Goal: Task Accomplishment & Management: Manage account settings

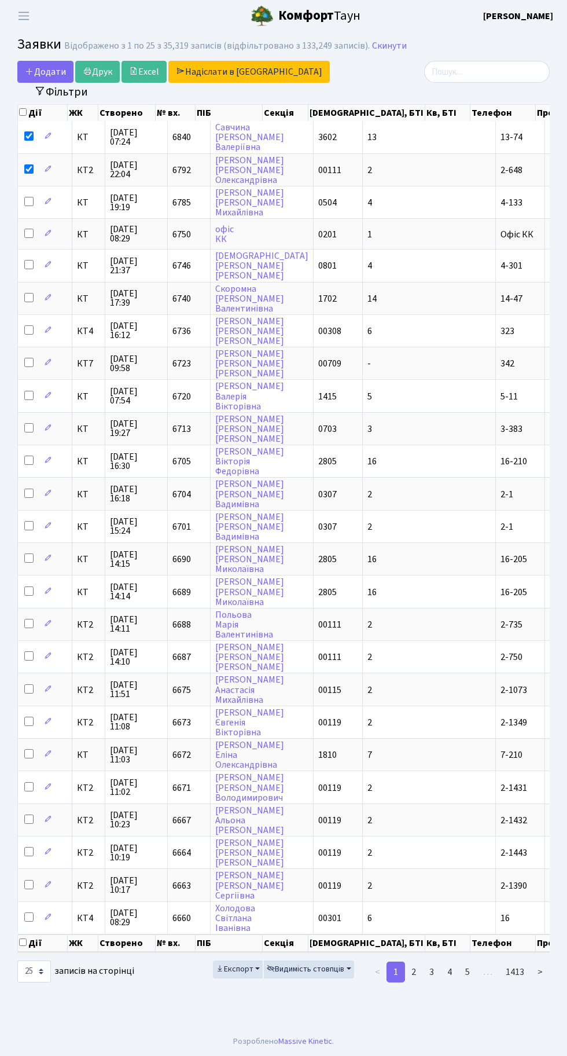
select select "25"
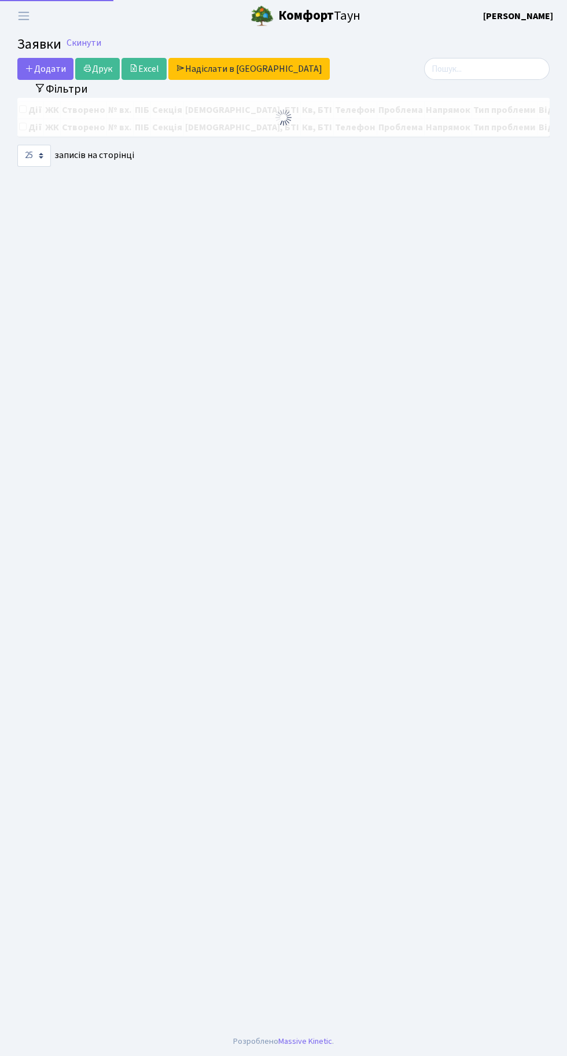
select select "25"
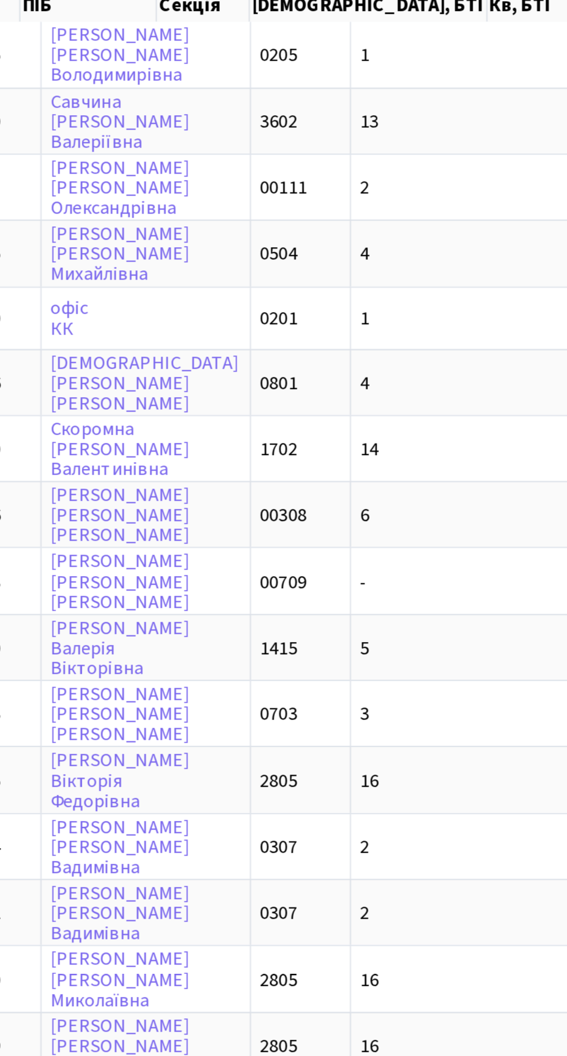
scroll to position [0, 5]
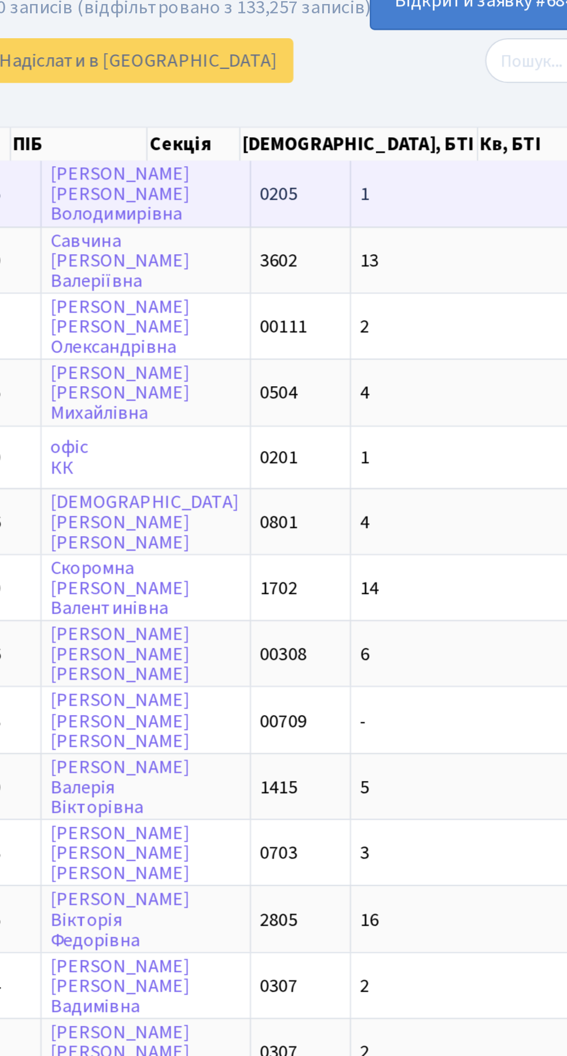
click at [360, 131] on td "1" at bounding box center [424, 137] width 133 height 32
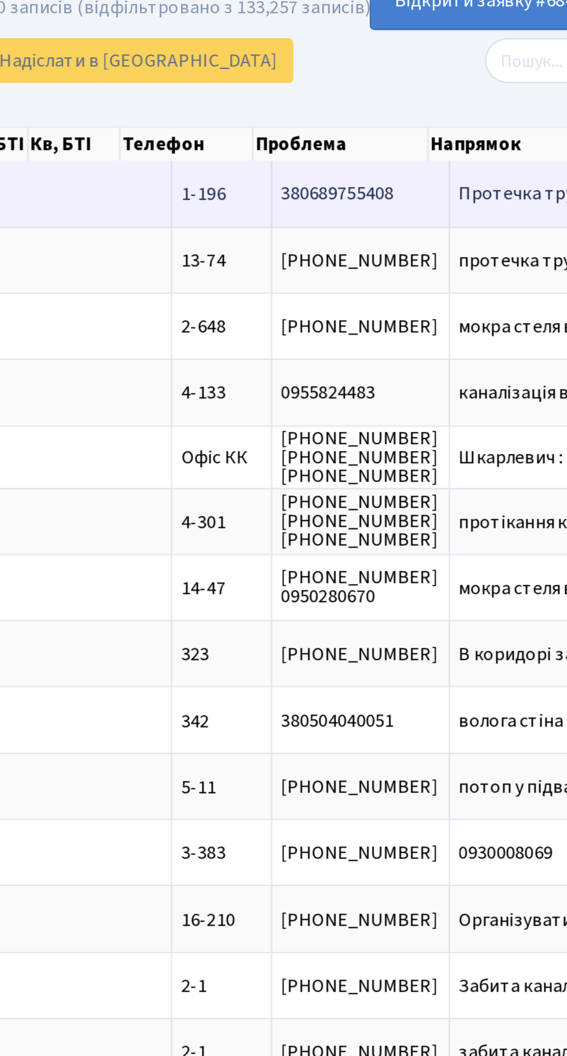
scroll to position [0, 229]
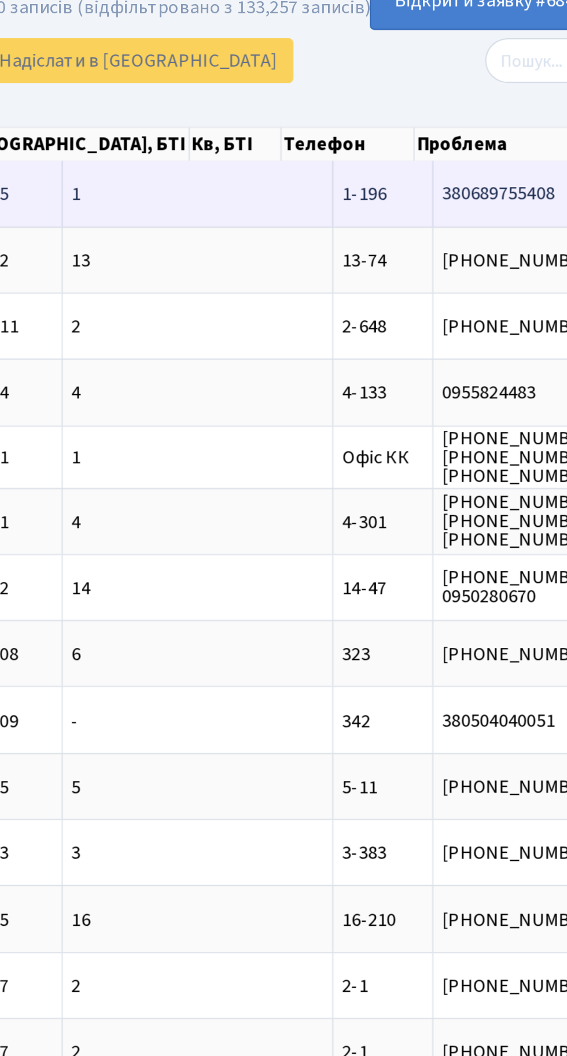
click at [399, 131] on td "380689755408" at bounding box center [442, 137] width 87 height 32
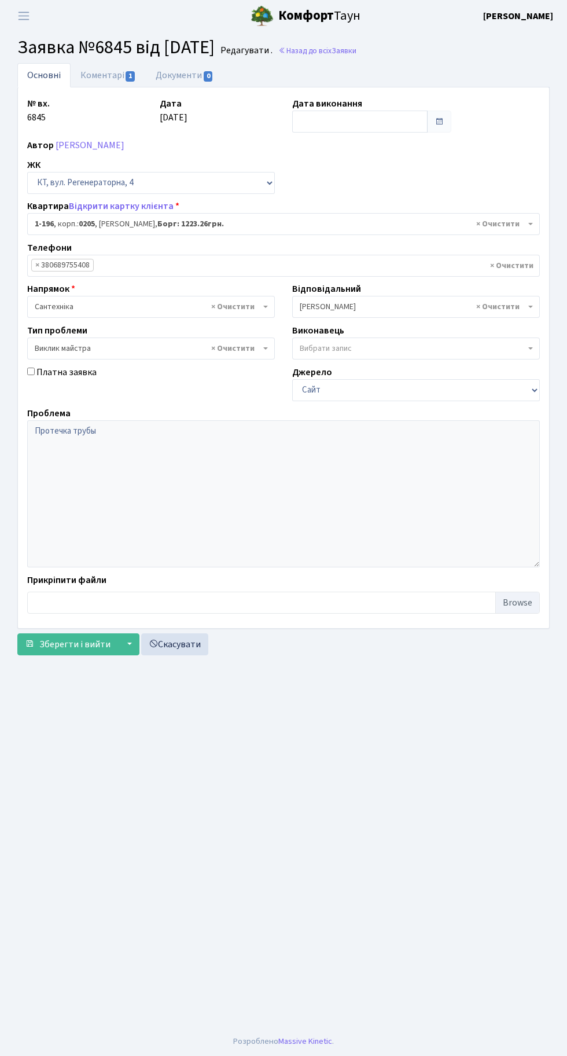
select select "196"
select select "29"
select select "196"
select select "29"
